Goal: Task Accomplishment & Management: Manage account settings

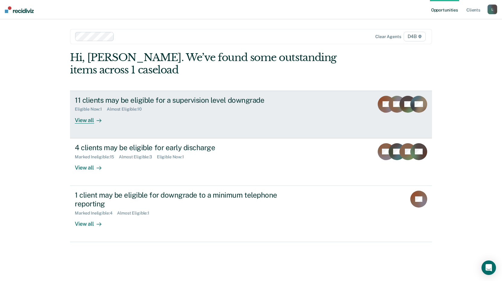
click at [86, 122] on div "View all" at bounding box center [92, 118] width 34 height 12
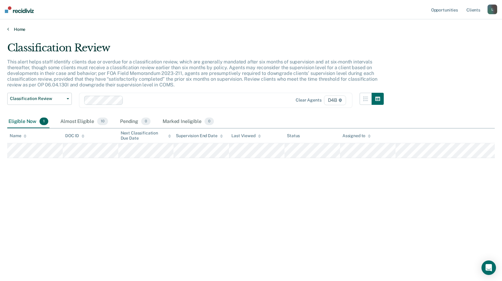
click at [16, 30] on link "Home" at bounding box center [251, 29] width 488 height 5
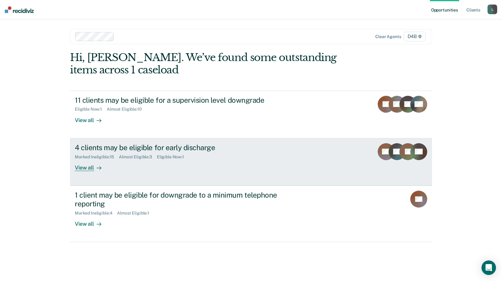
click at [81, 169] on div "View all" at bounding box center [92, 165] width 34 height 12
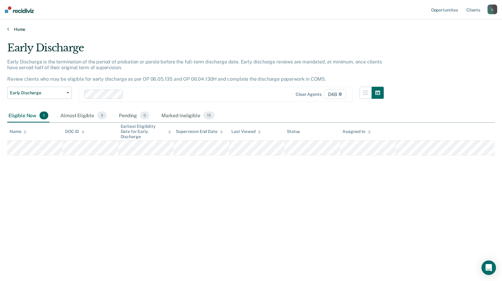
click at [18, 28] on link "Home" at bounding box center [251, 29] width 488 height 5
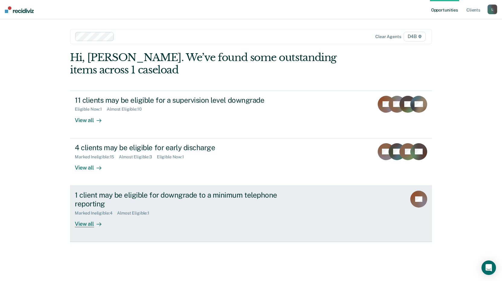
click at [91, 220] on div "View all" at bounding box center [92, 221] width 34 height 12
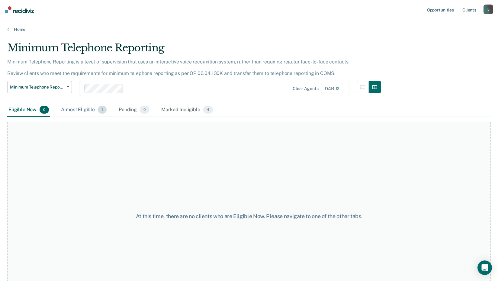
click at [89, 110] on div "Almost Eligible 1" at bounding box center [84, 109] width 48 height 13
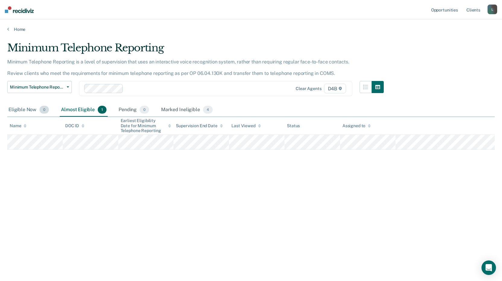
click at [24, 108] on div "Eligible Now 0" at bounding box center [28, 109] width 43 height 13
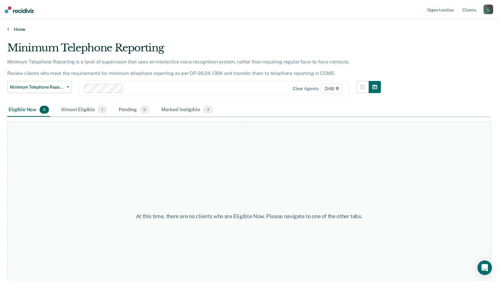
click at [14, 28] on link "Home" at bounding box center [248, 29] width 483 height 5
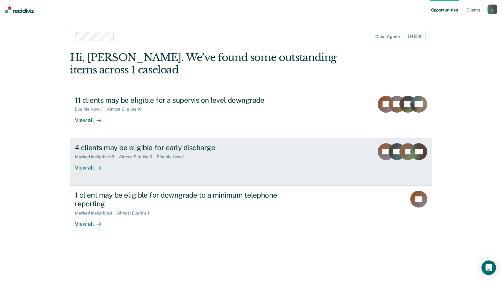
click at [90, 167] on div "View all" at bounding box center [92, 165] width 34 height 12
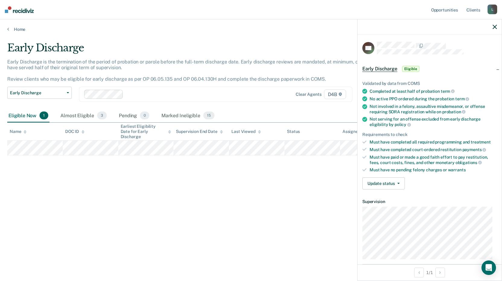
click at [377, 189] on div "Validated by data from COMS Completed at least half of probation term No active…" at bounding box center [430, 132] width 144 height 123
click at [377, 186] on button "Update status" at bounding box center [383, 183] width 43 height 12
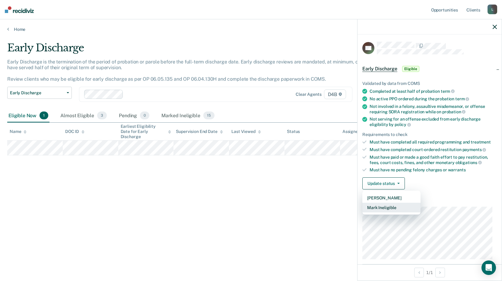
click at [379, 206] on button "Mark Ineligible" at bounding box center [391, 207] width 58 height 10
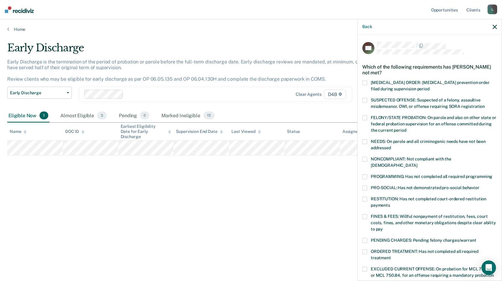
click at [366, 214] on span at bounding box center [364, 216] width 5 height 5
click at [383, 227] on input "FINES & FEES: Willful nonpayment of restitution, fees, court costs, fines, and …" at bounding box center [383, 227] width 0 height 0
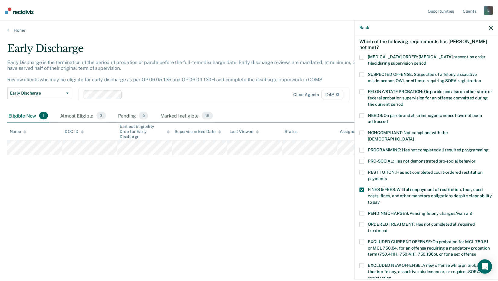
scroll to position [135, 0]
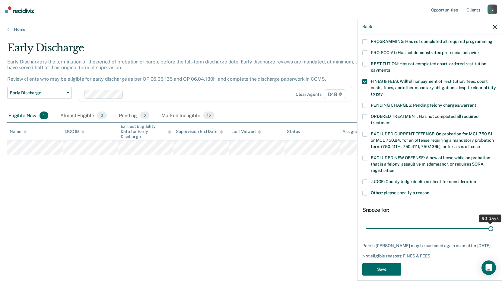
drag, startPoint x: 407, startPoint y: 220, endPoint x: 494, endPoint y: 220, distance: 87.5
type input "90"
click at [493, 223] on input "range" at bounding box center [429, 228] width 127 height 11
click at [394, 267] on button "Save" at bounding box center [381, 269] width 39 height 12
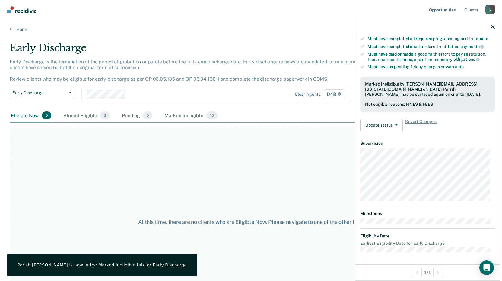
scroll to position [102, 0]
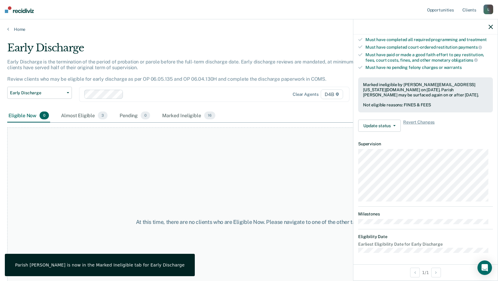
click at [67, 136] on div "At this time, there are no clients who are Eligible Now. Please navigate to one…" at bounding box center [248, 221] width 483 height 189
click at [79, 113] on div "Almost Eligible 3" at bounding box center [84, 115] width 49 height 13
